Goal: Transaction & Acquisition: Obtain resource

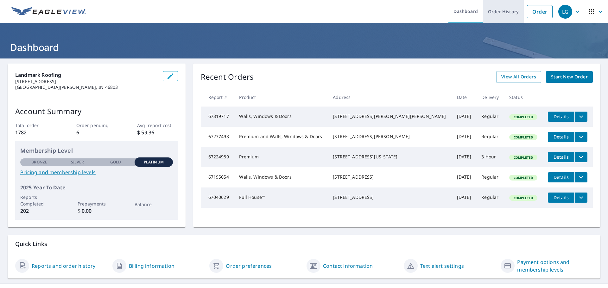
click at [492, 12] on link "Order History" at bounding box center [503, 11] width 41 height 23
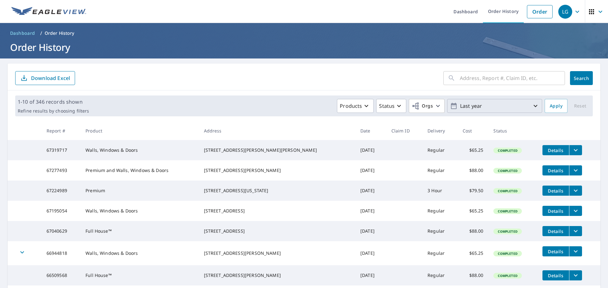
click at [502, 103] on p "Last year" at bounding box center [494, 106] width 74 height 11
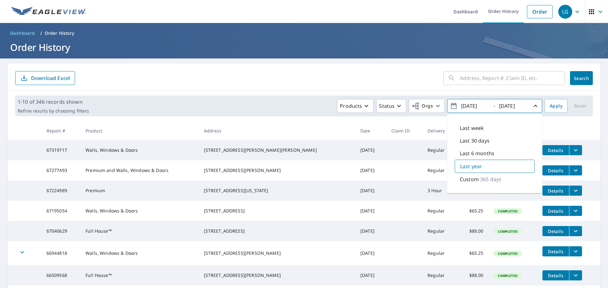
click at [476, 107] on input "[DATE]" at bounding box center [474, 106] width 31 height 10
click at [451, 109] on icon "button" at bounding box center [454, 106] width 6 height 6
click at [473, 178] on p "Custom" at bounding box center [468, 180] width 19 height 8
type input "[DATE]"
click at [496, 178] on div "Custom 70 days" at bounding box center [494, 178] width 80 height 13
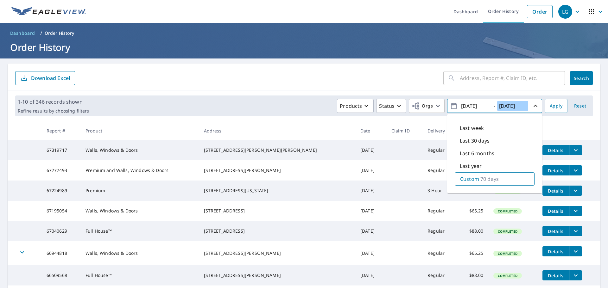
click at [504, 106] on input "[DATE]" at bounding box center [512, 106] width 31 height 10
click at [511, 104] on input "[DATE]" at bounding box center [512, 106] width 31 height 10
type input "[DATE]"
click at [571, 126] on th at bounding box center [568, 131] width 63 height 19
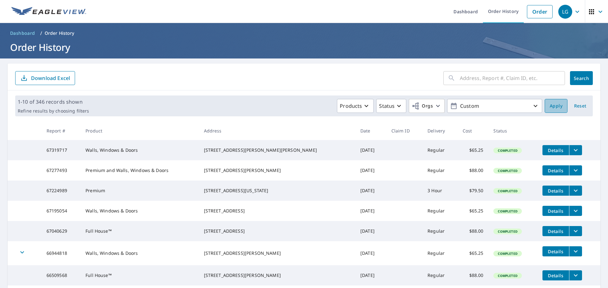
click at [554, 109] on span "Apply" at bounding box center [555, 106] width 13 height 8
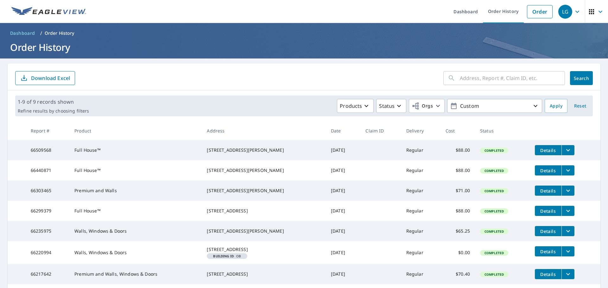
click at [554, 109] on span "Apply" at bounding box center [555, 106] width 13 height 8
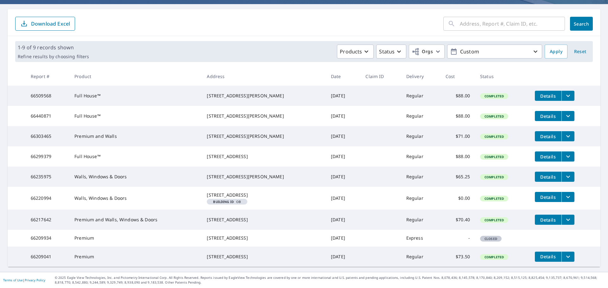
scroll to position [85, 0]
click at [531, 48] on icon "button" at bounding box center [535, 52] width 8 height 8
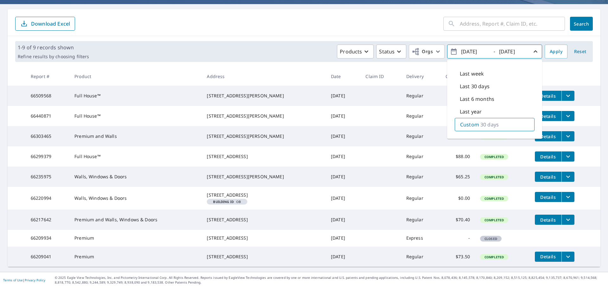
drag, startPoint x: 557, startPoint y: 45, endPoint x: 534, endPoint y: 43, distance: 22.5
click at [557, 67] on th at bounding box center [564, 76] width 71 height 19
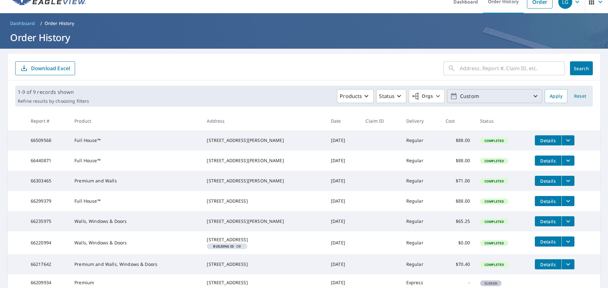
scroll to position [0, 0]
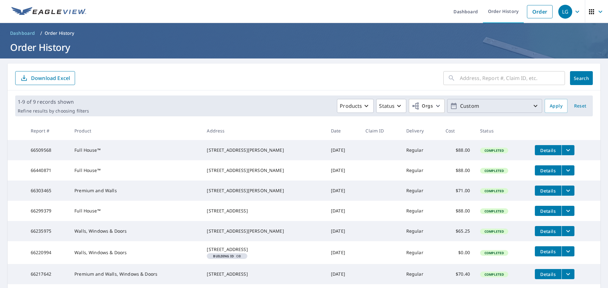
click at [40, 76] on p "Download Excel" at bounding box center [50, 78] width 39 height 7
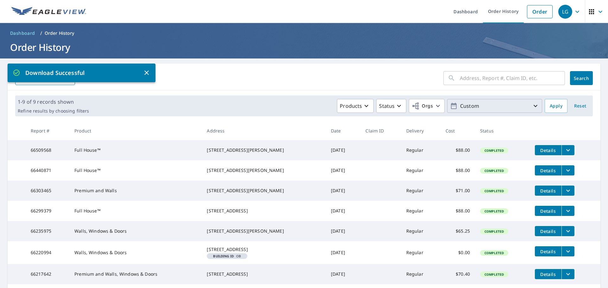
click at [527, 102] on span "Custom" at bounding box center [494, 106] width 89 height 11
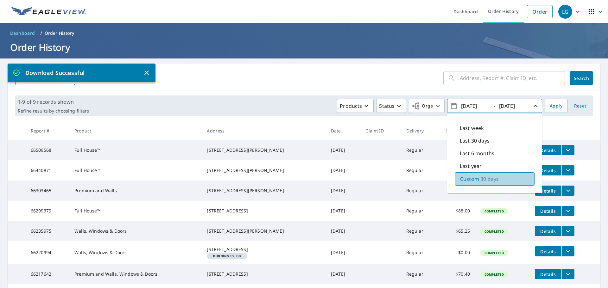
click at [490, 176] on p "30 days" at bounding box center [489, 179] width 18 height 8
click at [476, 107] on input "[DATE]" at bounding box center [474, 106] width 31 height 10
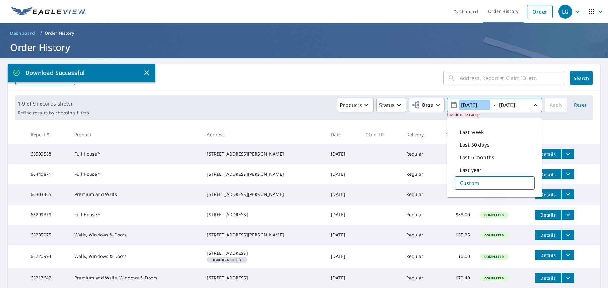
type input "[DATE]"
click at [513, 103] on input "[DATE]" at bounding box center [512, 105] width 31 height 10
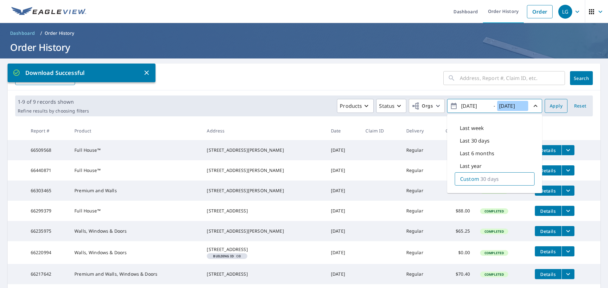
type input "[DATE]"
click at [549, 103] on span "Apply" at bounding box center [555, 106] width 13 height 8
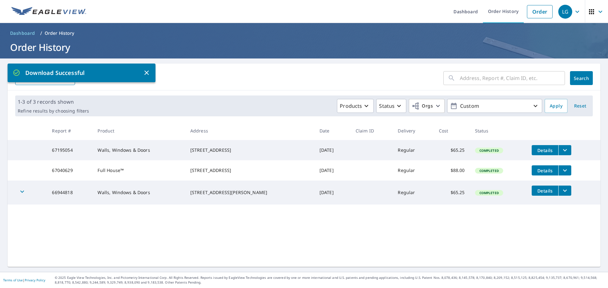
click at [230, 74] on form "​ Search Download Excel" at bounding box center [303, 78] width 577 height 14
click at [149, 69] on icon "button" at bounding box center [147, 73] width 8 height 8
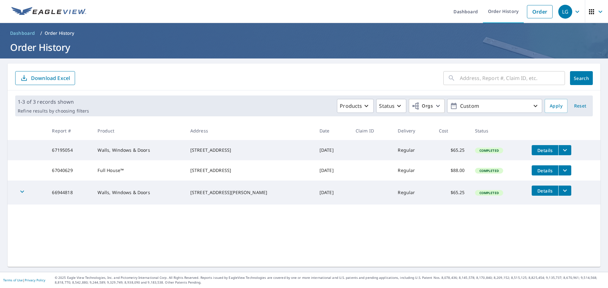
click at [60, 73] on button "Download Excel" at bounding box center [45, 78] width 60 height 14
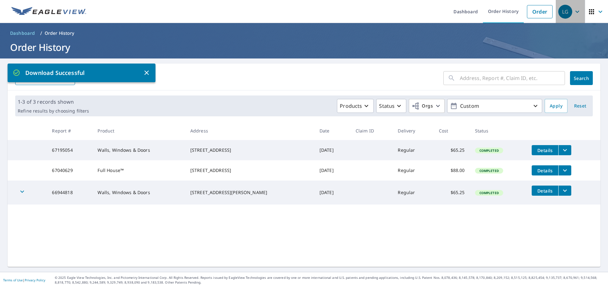
click at [575, 9] on icon "button" at bounding box center [577, 12] width 8 height 8
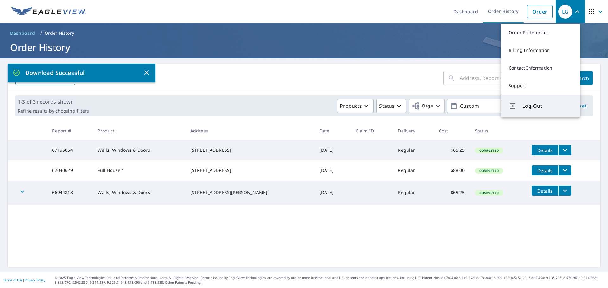
click at [538, 106] on span "Log Out" at bounding box center [547, 106] width 50 height 8
